Goal: Transaction & Acquisition: Purchase product/service

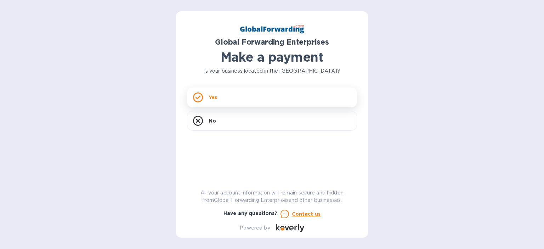
click at [239, 92] on div "Yes" at bounding box center [272, 97] width 170 height 20
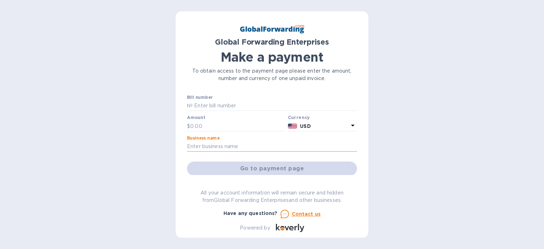
click at [206, 145] on input "text" at bounding box center [272, 146] width 170 height 11
click at [208, 104] on input "text" at bounding box center [275, 106] width 164 height 11
paste input "72201552ZG31"
type input "72201552ZG31, 28, 21"
click at [223, 124] on input "text" at bounding box center [237, 126] width 95 height 11
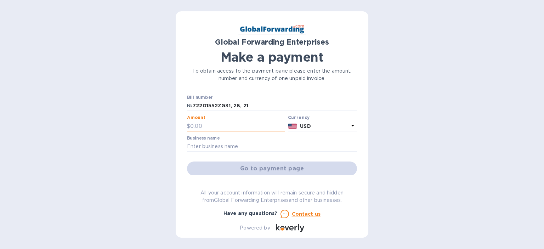
paste input "1,380.85"
type input "1,380.85"
paste input "Loadsure"
click at [220, 147] on input "text" at bounding box center [272, 146] width 170 height 11
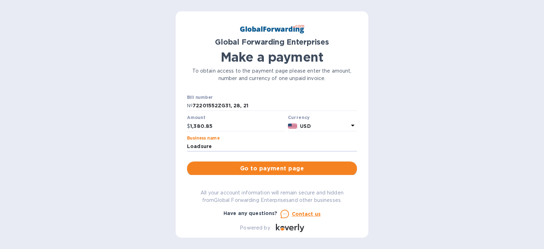
type input "Loadsure"
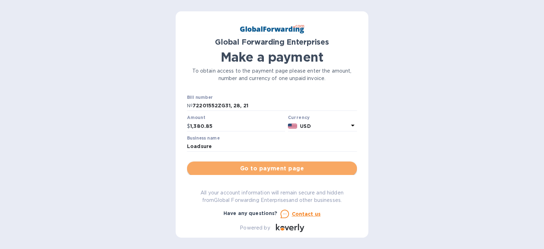
click at [248, 171] on span "Go to payment page" at bounding box center [272, 168] width 159 height 8
